Goal: Transaction & Acquisition: Purchase product/service

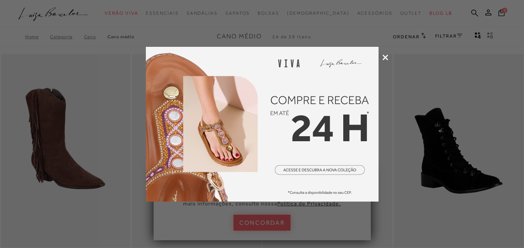
click at [386, 59] on icon at bounding box center [385, 58] width 6 height 6
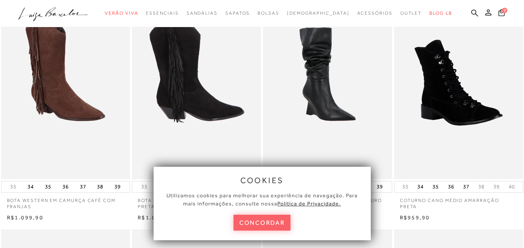
scroll to position [116, 0]
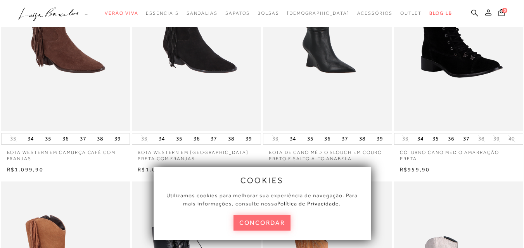
click at [274, 219] on button "concordar" at bounding box center [261, 223] width 57 height 16
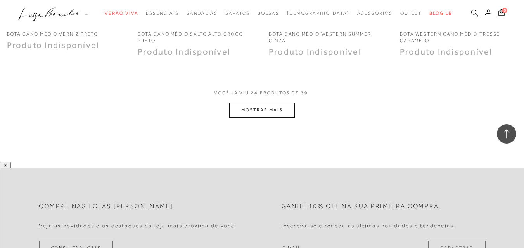
scroll to position [1512, 0]
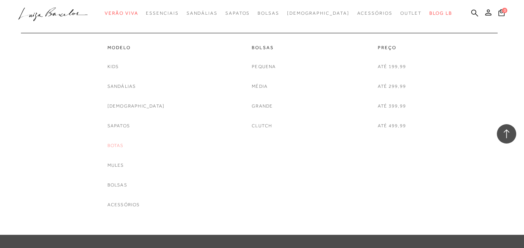
click at [124, 147] on link "Botas" at bounding box center [115, 146] width 16 height 8
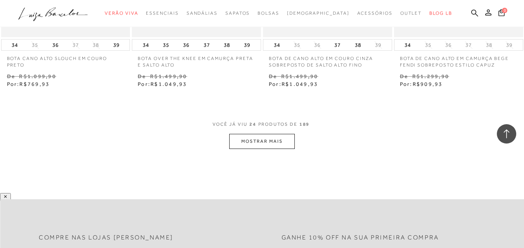
scroll to position [1473, 0]
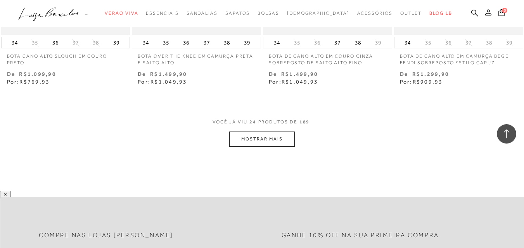
click at [274, 139] on button "MOSTRAR MAIS" at bounding box center [261, 139] width 65 height 15
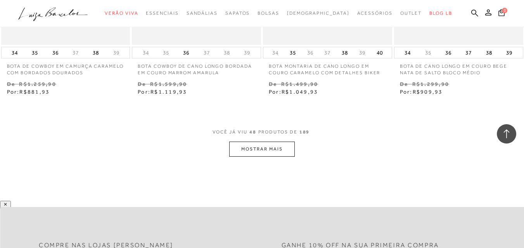
scroll to position [2985, 0]
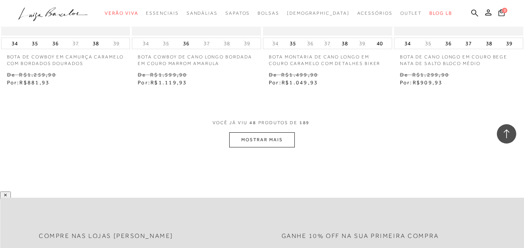
click at [276, 140] on button "MOSTRAR MAIS" at bounding box center [261, 140] width 65 height 15
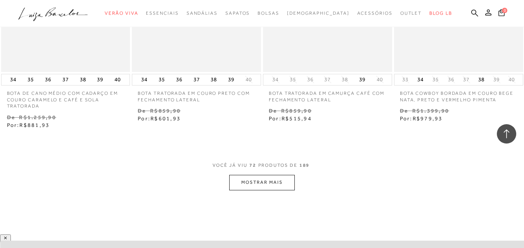
scroll to position [4497, 0]
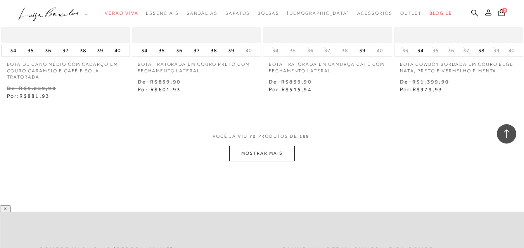
click at [273, 151] on button "MOSTRAR MAIS" at bounding box center [261, 153] width 65 height 15
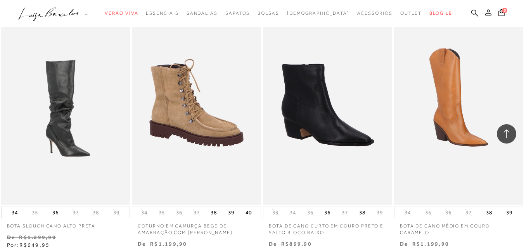
scroll to position [6008, 0]
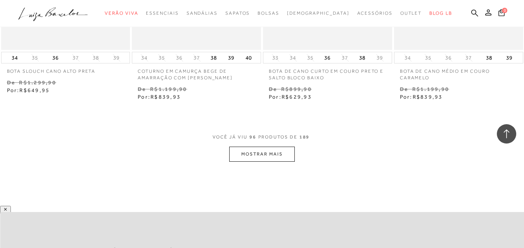
click at [277, 152] on button "MOSTRAR MAIS" at bounding box center [261, 154] width 65 height 15
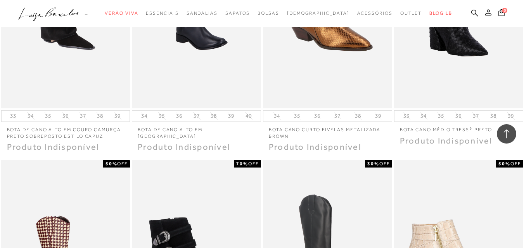
scroll to position [7404, 0]
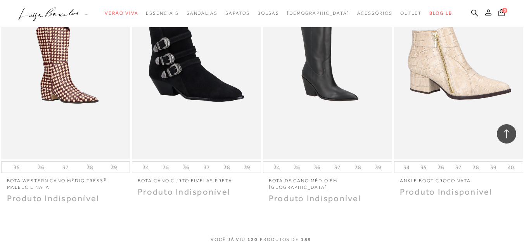
scroll to position [1512, 0]
